Goal: Information Seeking & Learning: Learn about a topic

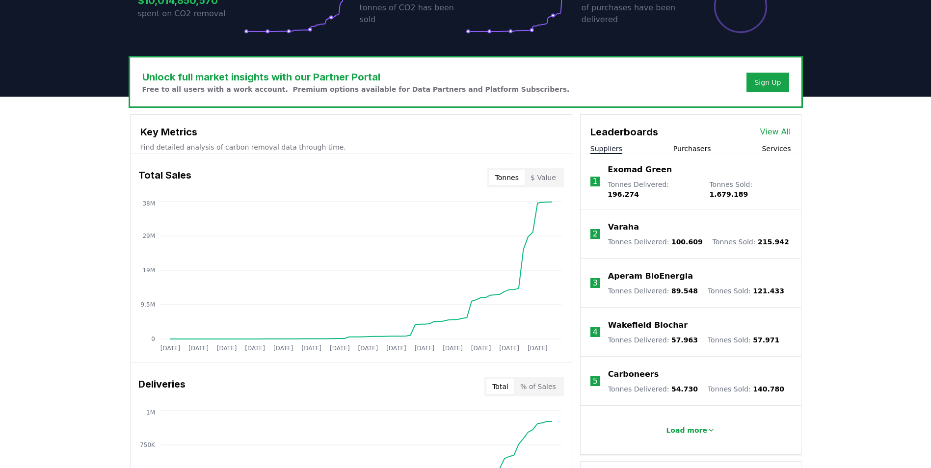
scroll to position [246, 0]
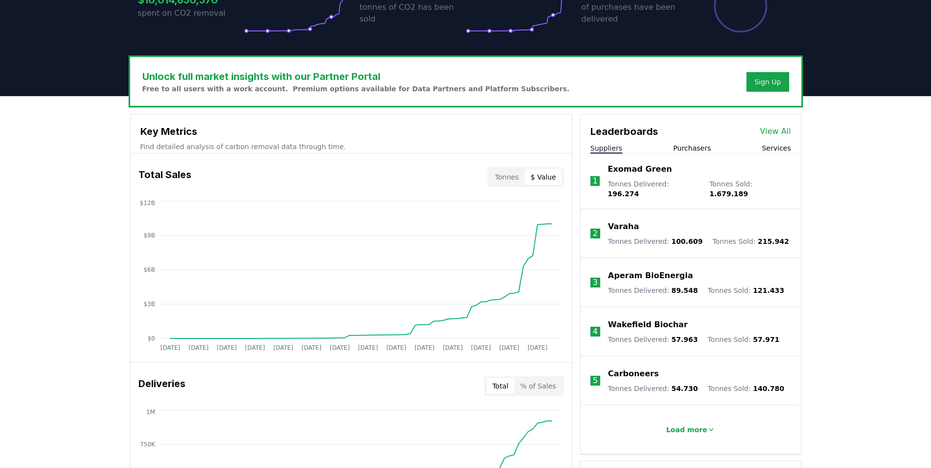
click at [554, 177] on button "$ Value" at bounding box center [543, 177] width 37 height 16
click at [525, 177] on button "Tonnes" at bounding box center [506, 177] width 35 height 16
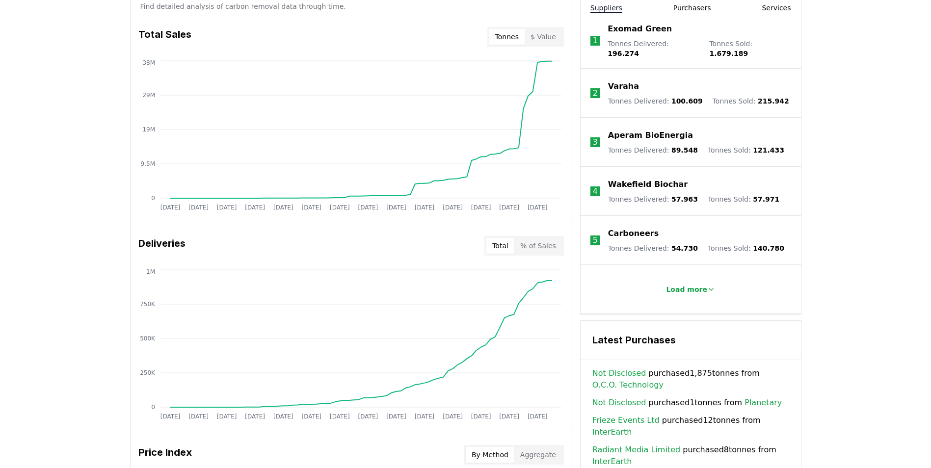
scroll to position [589, 0]
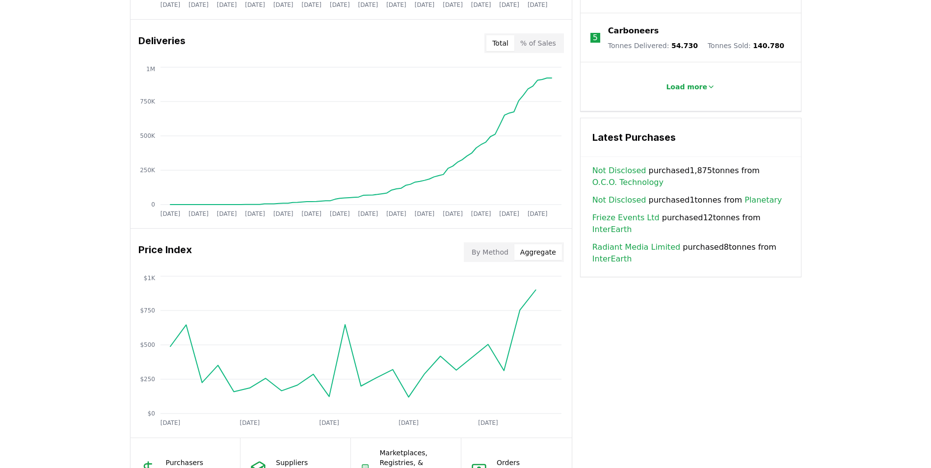
click at [534, 257] on button "Aggregate" at bounding box center [538, 252] width 48 height 16
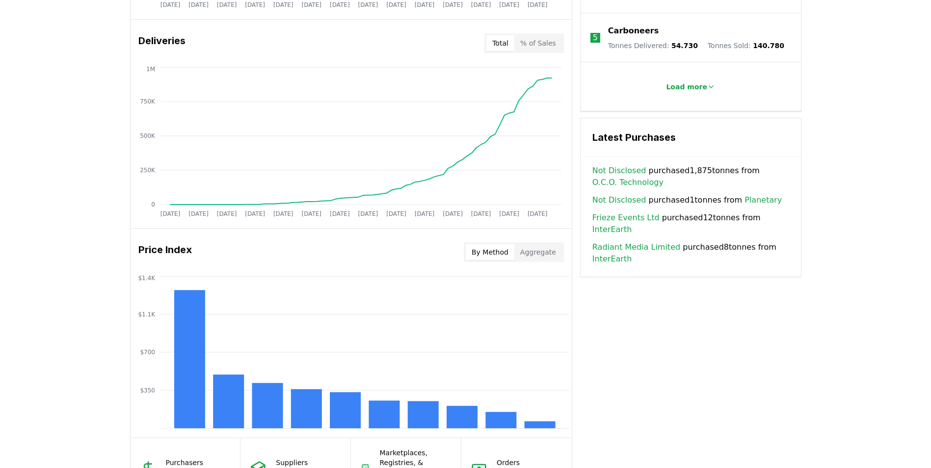
click at [510, 253] on button "By Method" at bounding box center [490, 252] width 49 height 16
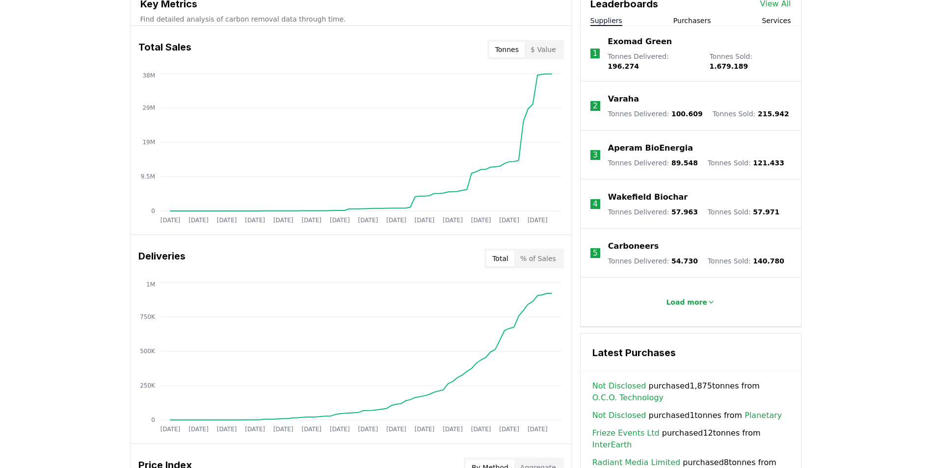
scroll to position [373, 0]
click at [552, 47] on button "$ Value" at bounding box center [543, 51] width 37 height 16
click at [525, 51] on button "Tonnes" at bounding box center [506, 51] width 35 height 16
click at [545, 51] on button "$ Value" at bounding box center [543, 51] width 37 height 16
click at [534, 251] on div "Total % of Sales" at bounding box center [524, 260] width 80 height 20
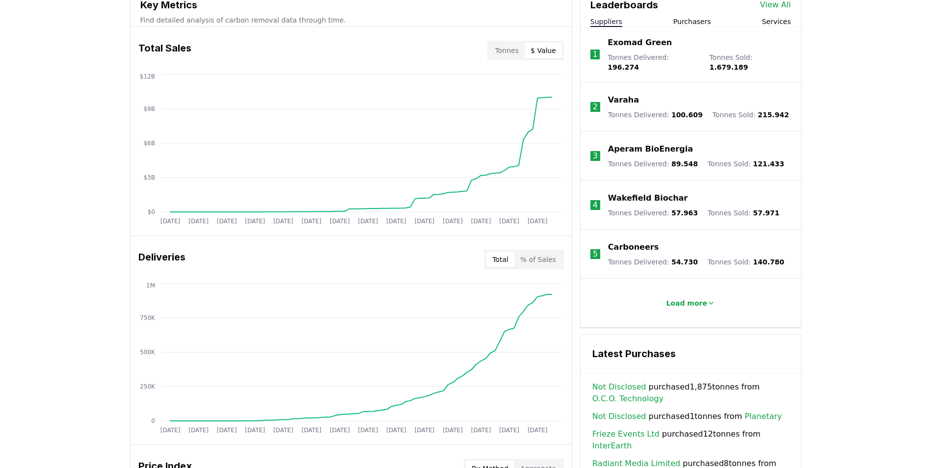
click at [534, 253] on button "% of Sales" at bounding box center [538, 260] width 48 height 16
click at [514, 255] on button "Total" at bounding box center [500, 260] width 28 height 16
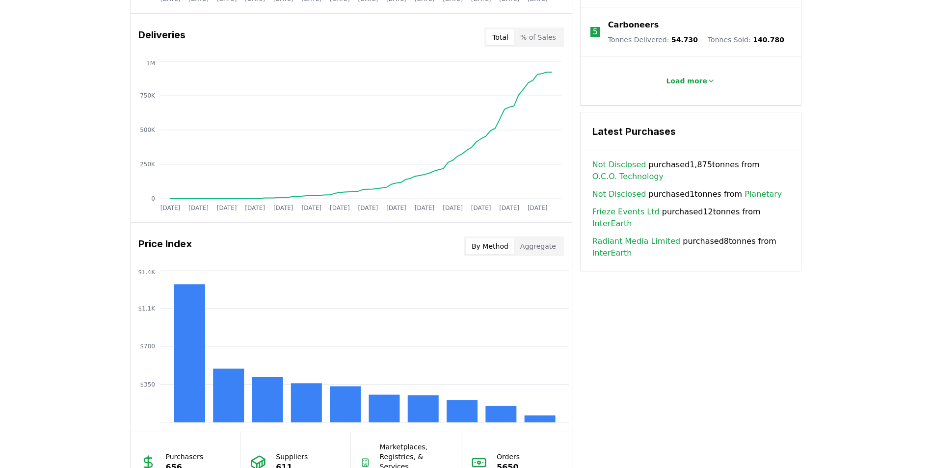
scroll to position [596, 0]
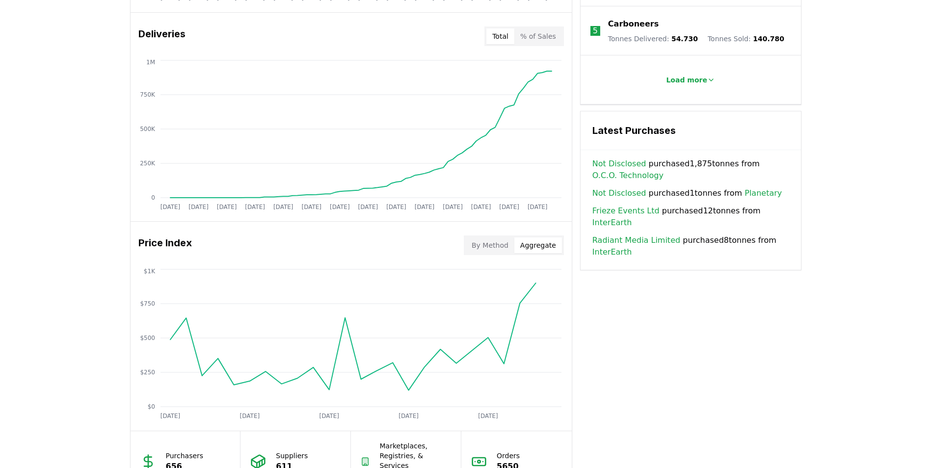
click at [528, 251] on button "Aggregate" at bounding box center [538, 246] width 48 height 16
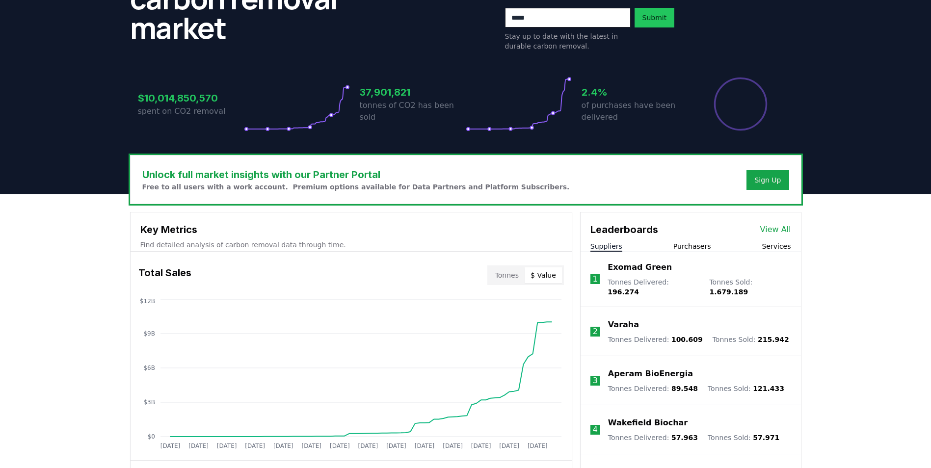
scroll to position [189, 0]
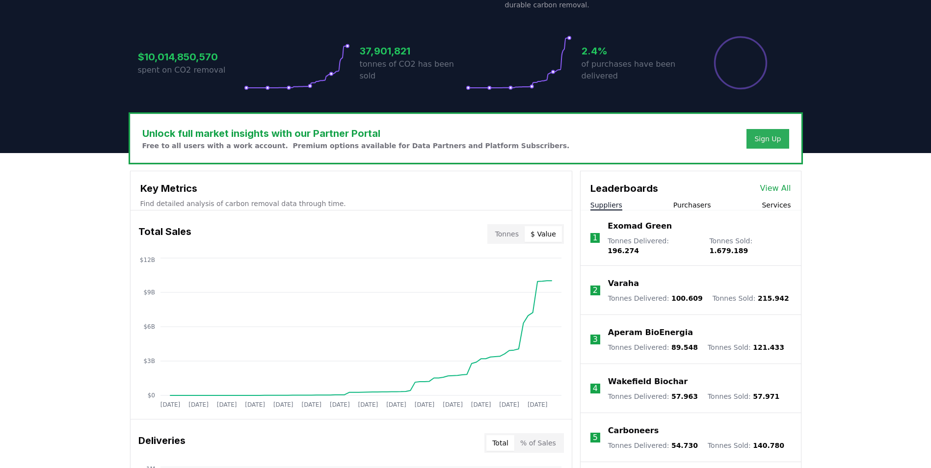
click at [774, 134] on div "Sign Up" at bounding box center [767, 139] width 27 height 10
